Goal: Answer question/provide support

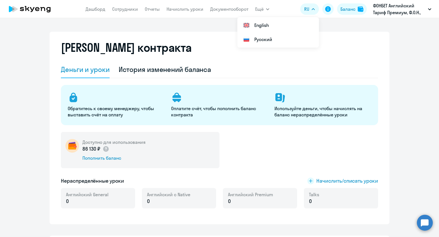
select select "english_adult_not_native_speaker"
click at [131, 10] on link "Сотрудники" at bounding box center [125, 9] width 26 height 6
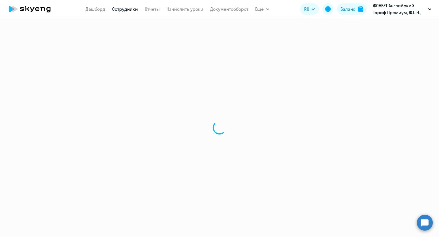
select select "30"
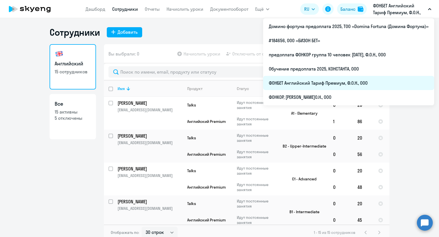
click at [322, 85] on li "ФОНБЕТ Английский Тариф Премиум, Ф.О.Н., ООО" at bounding box center [348, 83] width 171 height 14
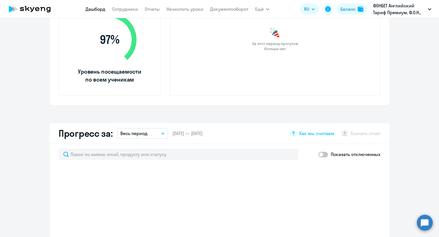
select select "30"
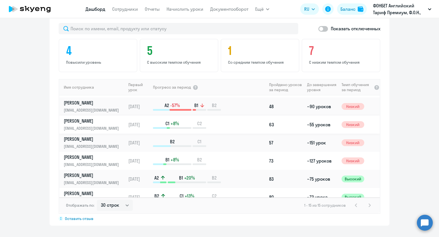
scroll to position [89, 0]
click at [226, 126] on div "C1 +8% C2" at bounding box center [210, 124] width 114 height 8
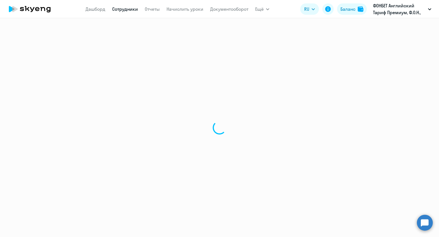
select select "english"
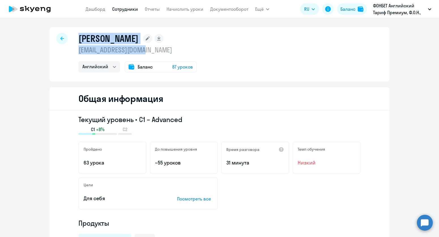
drag, startPoint x: 76, startPoint y: 37, endPoint x: 166, endPoint y: 47, distance: 90.5
click at [166, 47] on div "[PERSON_NAME] [EMAIL_ADDRESS][DOMAIN_NAME] Английский Баланс 87 уроков" at bounding box center [137, 53] width 118 height 40
click at [419, 221] on circle at bounding box center [425, 223] width 16 height 16
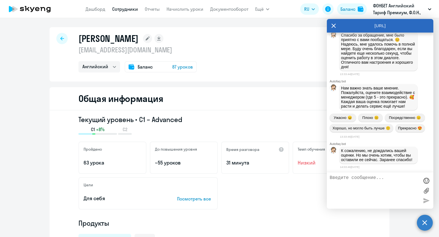
scroll to position [3313, 0]
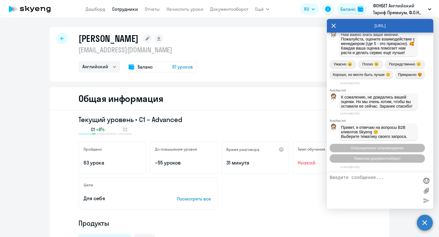
click at [367, 187] on textarea at bounding box center [373, 190] width 89 height 31
click at [373, 145] on button "Операционное сопровождение" at bounding box center [376, 148] width 95 height 8
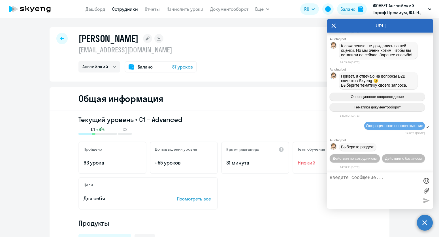
scroll to position [3375, 0]
click at [367, 156] on span "Действия по сотрудникам" at bounding box center [355, 158] width 44 height 4
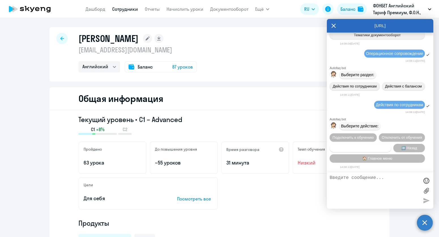
scroll to position [3461, 0]
click at [368, 148] on button "Сотруднику нужна помощь" at bounding box center [359, 148] width 61 height 8
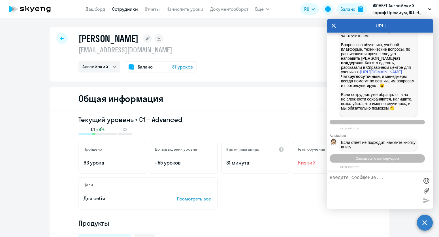
scroll to position [3660, 0]
click at [371, 159] on span "Связаться с менеджером" at bounding box center [376, 158] width 43 height 4
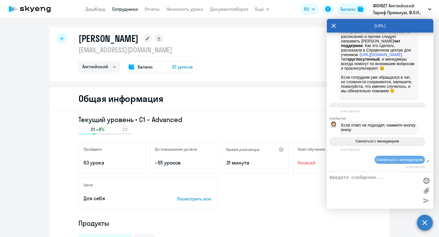
click at [363, 180] on textarea at bounding box center [373, 190] width 89 height 31
type textarea "оператор"
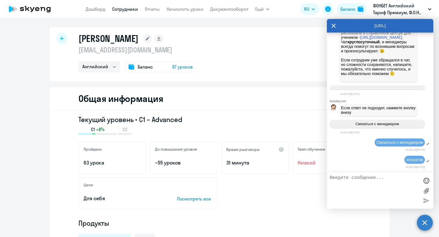
scroll to position [3695, 0]
click at [346, 181] on textarea at bounding box center [373, 190] width 89 height 31
paste textarea "[PERSON_NAME], [PERSON_NAME]"
click at [138, 35] on h1 "[PERSON_NAME]" at bounding box center [108, 38] width 60 height 11
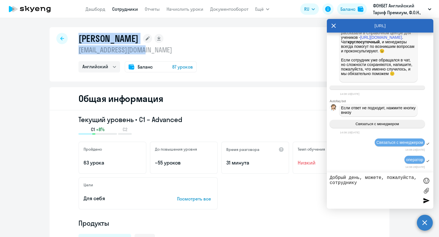
drag, startPoint x: 77, startPoint y: 38, endPoint x: 147, endPoint y: 49, distance: 70.8
click at [147, 50] on div "[PERSON_NAME] [EMAIL_ADDRESS][DOMAIN_NAME] Английский Баланс 87 уроков" at bounding box center [137, 53] width 118 height 40
copy div "[PERSON_NAME] [PERSON_NAME][EMAIL_ADDRESS][DOMAIN_NAME]"
click at [385, 186] on textarea "Добрый день, можете, пожалуйста, сотруднику" at bounding box center [373, 190] width 89 height 31
paste textarea "[PERSON_NAME] [PERSON_NAME][EMAIL_ADDRESS][DOMAIN_NAME]"
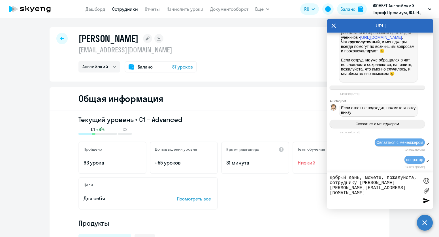
click at [330, 192] on textarea "Добрый день, можете, пожалуйста, сотруднику [PERSON_NAME] [PERSON_NAME][EMAIL_A…" at bounding box center [373, 190] width 89 height 31
click at [329, 183] on div "Добрый день, можете, пожалуйста, сотруднику [PERSON_NAME] [PERSON_NAME][EMAIL_A…" at bounding box center [380, 190] width 106 height 36
drag, startPoint x: 330, startPoint y: 183, endPoint x: 332, endPoint y: 186, distance: 3.7
click at [330, 183] on textarea "Добрый день, можете, пожалуйста, сотруднику [PERSON_NAME] [PERSON_NAME][EMAIL_A…" at bounding box center [373, 190] width 89 height 31
click at [394, 183] on textarea "Добрый день, можете, пожалуйста, преподавателю сотруднику [PERSON_NAME] [PERSON…" at bounding box center [373, 190] width 89 height 31
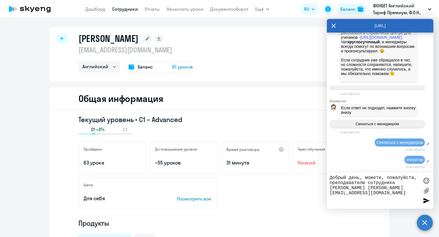
click at [395, 193] on textarea "Добрый день, можете, пожалуйста, преподавателю сотрудника [PERSON_NAME] [PERSON…" at bounding box center [373, 190] width 89 height 31
click at [357, 204] on textarea "Добрый день, можете, пожалуйста, преподавателю сотрудника [PERSON_NAME] [PERSON…" at bounding box center [373, 190] width 89 height 31
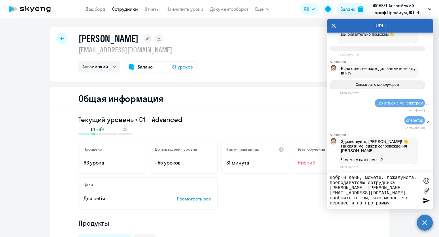
paste textarea "Английский язык для специалистов в области маркетинга"
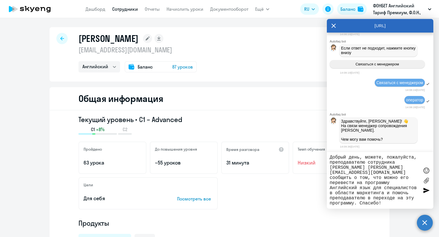
scroll to position [3757, 0]
type textarea "Добрый день, можете, пожалуйста, преподавателю сотрудника [PERSON_NAME] [PERSON…"
click at [425, 189] on div at bounding box center [426, 190] width 8 height 8
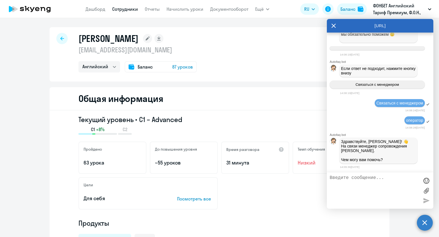
scroll to position [3790, 0]
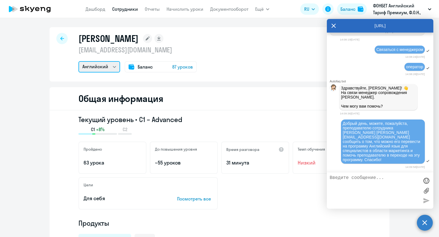
click at [101, 65] on select "Английский" at bounding box center [99, 66] width 42 height 11
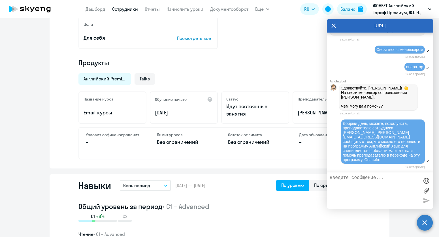
scroll to position [161, 0]
drag, startPoint x: 363, startPoint y: 24, endPoint x: 367, endPoint y: 31, distance: 8.0
click at [367, 31] on div "[URL]" at bounding box center [380, 26] width 106 height 14
click at [327, 30] on div "[URL]" at bounding box center [380, 26] width 106 height 14
click at [329, 27] on div "[URL]" at bounding box center [380, 26] width 106 height 14
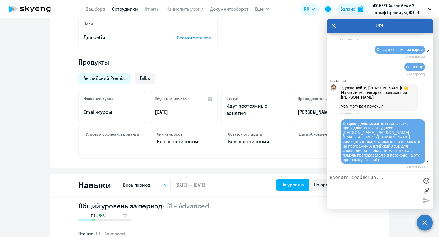
click at [333, 26] on icon at bounding box center [333, 26] width 4 height 4
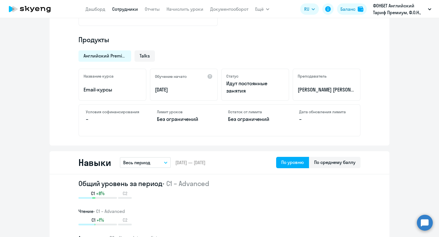
scroll to position [100, 0]
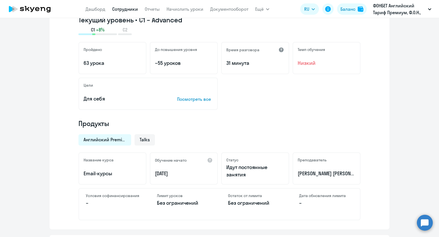
click at [281, 49] on div at bounding box center [281, 50] width 6 height 6
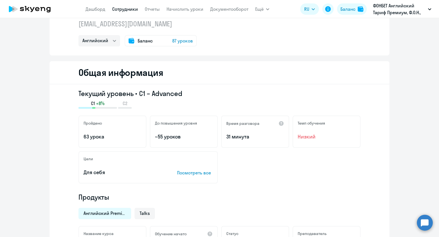
scroll to position [0, 0]
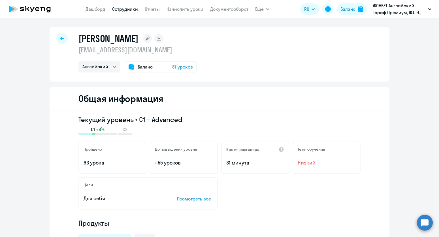
click at [61, 38] on icon at bounding box center [62, 39] width 4 height 4
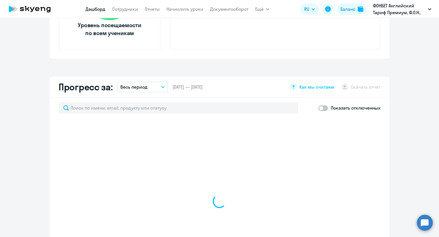
select select "30"
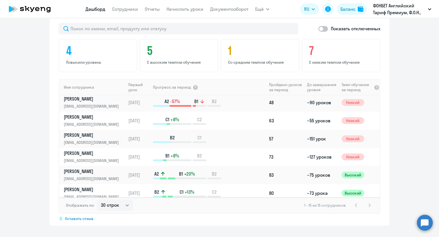
scroll to position [92, 0]
click at [130, 119] on td "[DATE]" at bounding box center [139, 121] width 26 height 18
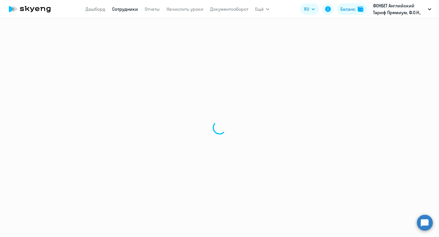
select select "english"
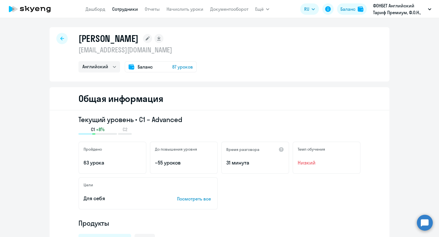
click at [179, 66] on span "87 уроков" at bounding box center [182, 66] width 21 height 7
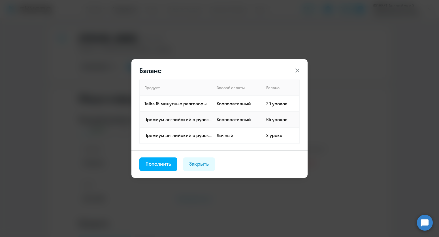
click at [298, 68] on icon at bounding box center [297, 70] width 7 height 7
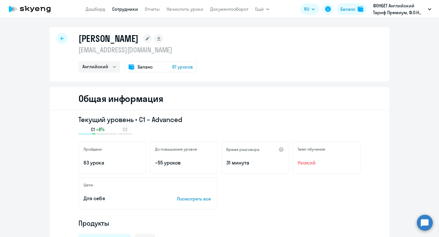
click at [419, 220] on circle at bounding box center [425, 223] width 16 height 16
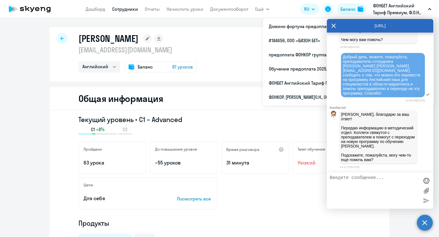
scroll to position [3852, 0]
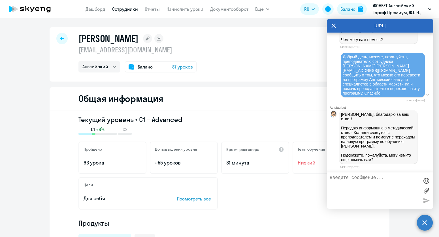
click at [385, 188] on textarea at bounding box center [373, 190] width 89 height 31
type textarea "нет, спасибо"
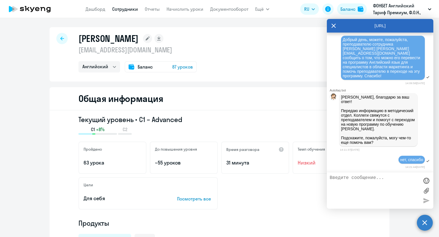
scroll to position [3869, 0]
